Goal: Check status: Check status

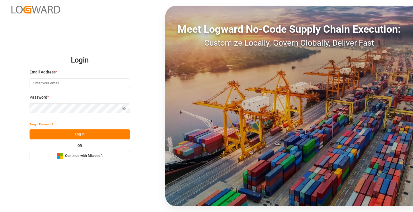
type input "[PERSON_NAME][EMAIL_ADDRESS][DOMAIN_NAME]"
click at [111, 133] on button "Log In" at bounding box center [80, 134] width 100 height 10
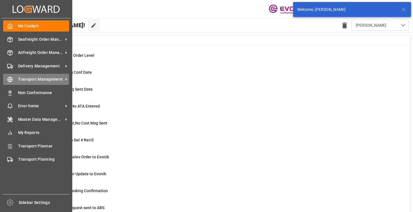
click at [11, 76] on div "Transport Management Transport Management" at bounding box center [36, 79] width 66 height 11
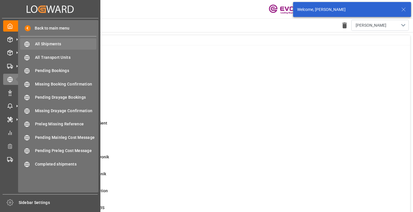
click at [54, 41] on span "All Shipments" at bounding box center [66, 44] width 62 height 6
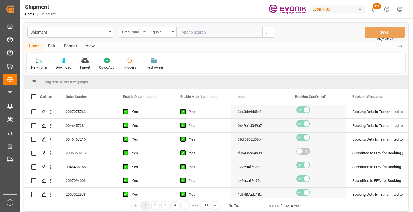
click at [131, 31] on div "Order Number" at bounding box center [132, 31] width 20 height 7
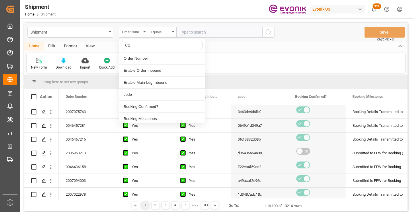
type input "COD"
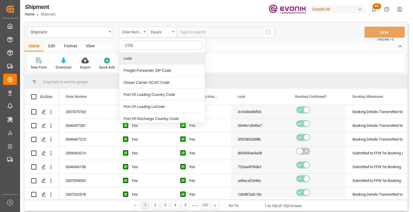
click at [140, 58] on div "code" at bounding box center [162, 59] width 86 height 12
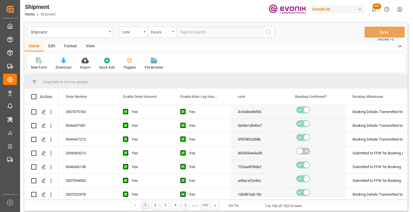
click at [212, 32] on input "text" at bounding box center [219, 32] width 86 height 11
paste input "f919328ccfdb"
type input "f919328ccfdb"
click at [268, 31] on icon "search button" at bounding box center [268, 32] width 7 height 7
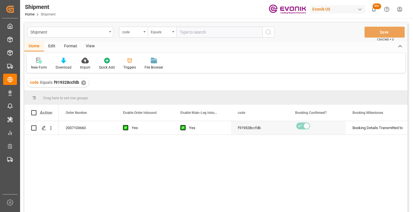
click at [185, 194] on div "2007103660 Yes Yes f919328ccfdb Booking Details Transmitted to SAP Active No" at bounding box center [233, 168] width 349 height 95
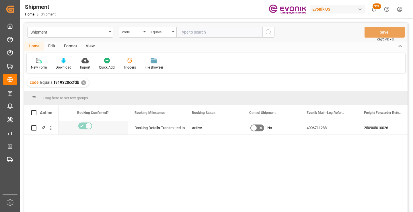
scroll to position [0, 230]
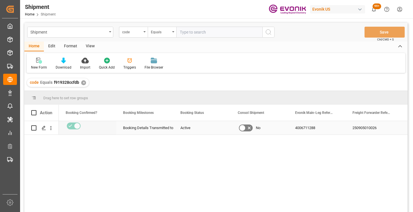
click at [359, 126] on div "250905010026" at bounding box center [374, 127] width 57 height 13
click at [84, 82] on div "✕" at bounding box center [83, 82] width 5 height 5
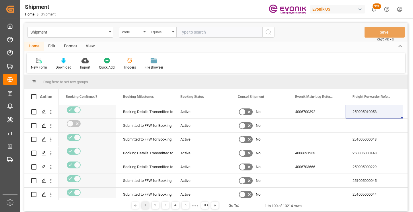
click at [223, 32] on input "text" at bounding box center [219, 32] width 86 height 11
paste input "d0f527ddecf9"
type input "d0f527ddecf9"
click at [269, 33] on icon "search button" at bounding box center [268, 32] width 7 height 7
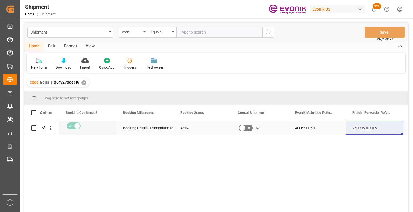
click at [372, 126] on div "250905010016" at bounding box center [374, 127] width 57 height 13
click at [82, 83] on div "✕" at bounding box center [83, 82] width 5 height 5
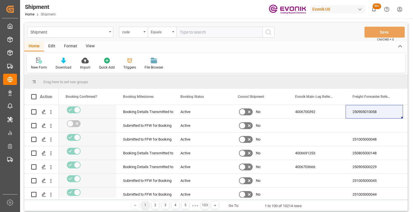
click at [220, 35] on input "text" at bounding box center [219, 32] width 86 height 11
paste input "70fdc234a5c2"
type input "70fdc234a5c2"
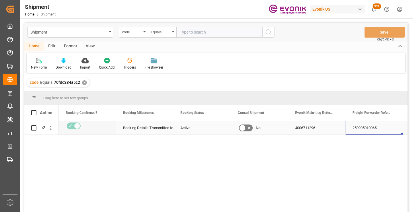
click at [369, 131] on div "250905010065" at bounding box center [374, 127] width 57 height 13
click at [84, 83] on div "✕" at bounding box center [84, 82] width 5 height 5
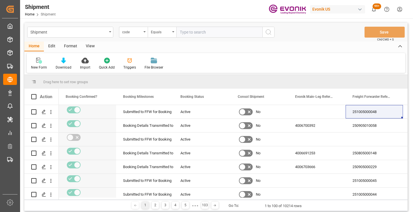
click at [226, 32] on input "text" at bounding box center [219, 32] width 86 height 11
paste input "138dd0fc7b7d"
type input "138dd0fc7b7d"
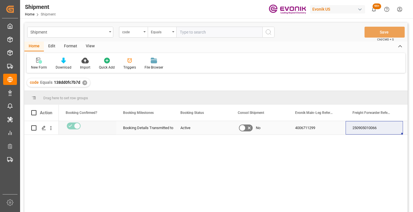
click at [366, 131] on div "250905010066" at bounding box center [374, 127] width 57 height 13
click at [85, 82] on div "✕" at bounding box center [84, 82] width 5 height 5
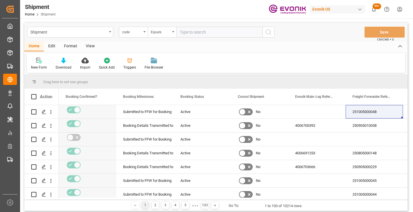
click at [213, 34] on input "text" at bounding box center [219, 32] width 86 height 11
paste input "fe3f985004f3"
type input "fe3f985004f3"
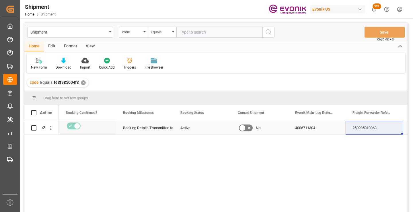
click at [368, 128] on div "250905010063" at bounding box center [374, 127] width 57 height 13
click at [83, 81] on div "✕" at bounding box center [83, 82] width 5 height 5
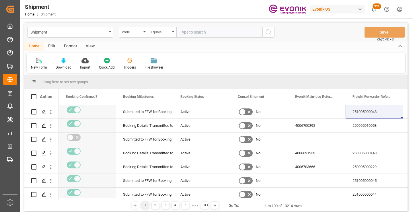
click at [219, 32] on input "text" at bounding box center [219, 32] width 86 height 11
paste input "d72cb6343621"
type input "d72cb6343621"
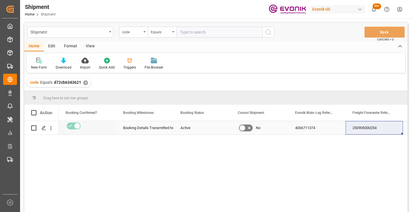
click at [372, 128] on div "250905000254" at bounding box center [374, 127] width 57 height 13
